Goal: Find specific page/section: Find specific page/section

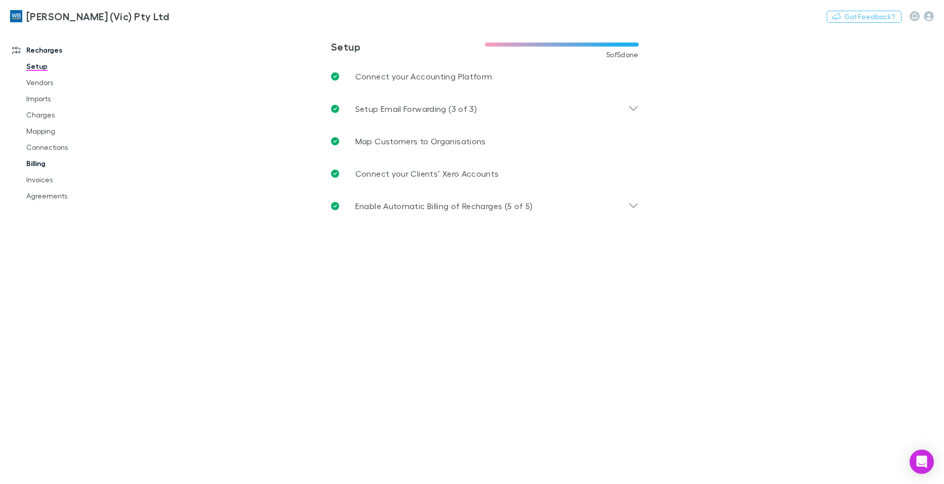
click at [37, 164] on link "Billing" at bounding box center [76, 163] width 120 height 16
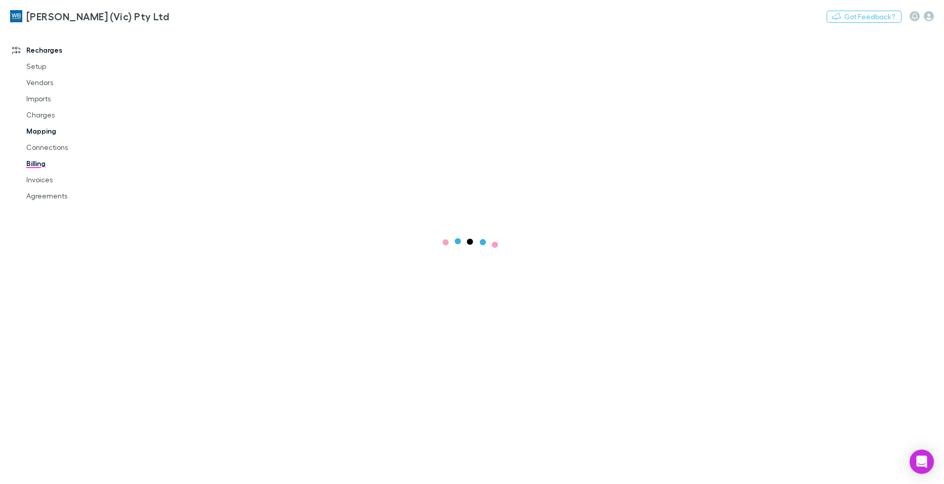
click at [39, 133] on link "Mapping" at bounding box center [76, 131] width 120 height 16
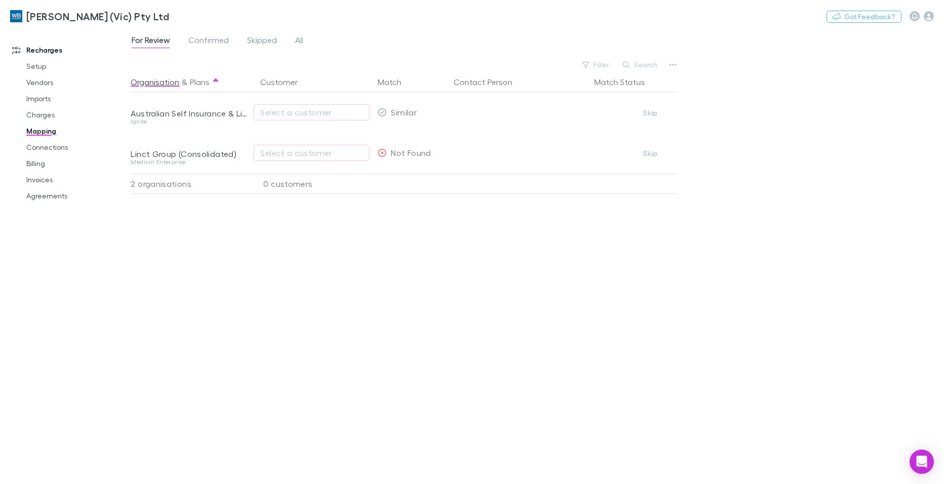
click at [39, 133] on link "Mapping" at bounding box center [76, 131] width 120 height 16
click at [36, 181] on link "Invoices" at bounding box center [76, 180] width 120 height 16
